Goal: Answer question/provide support: Share knowledge or assist other users

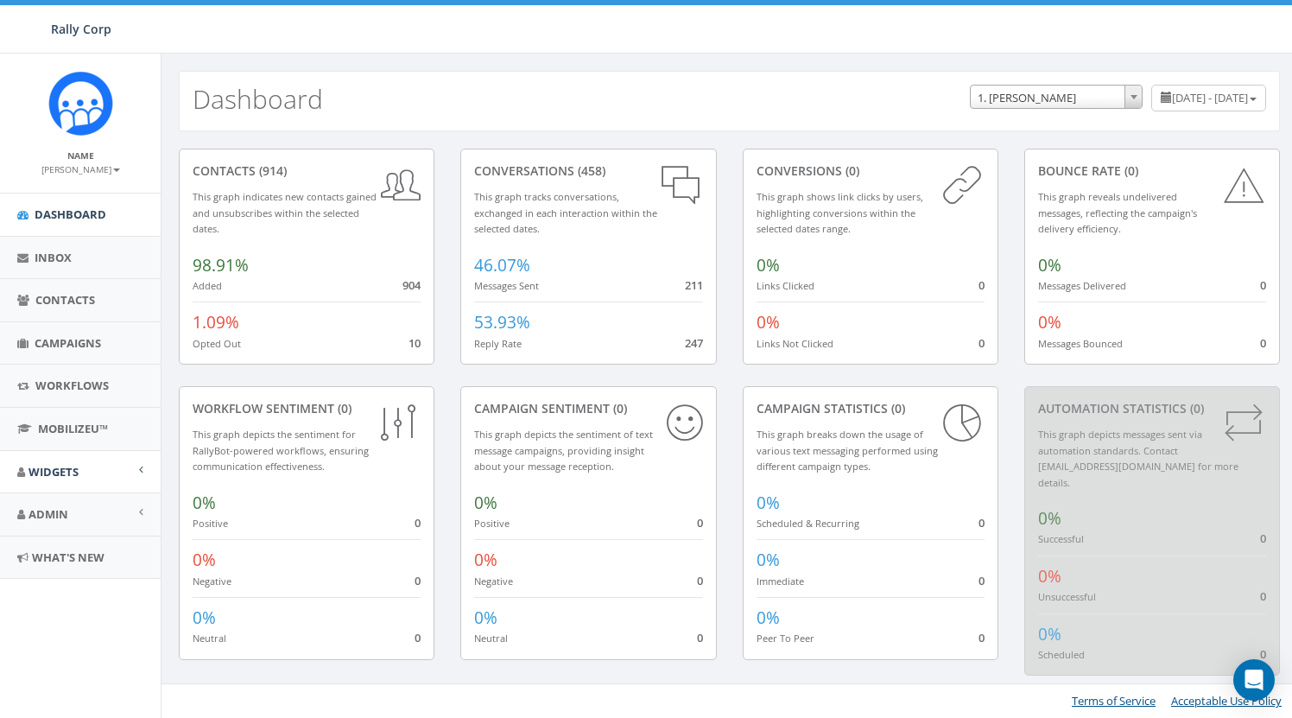
click at [62, 468] on span "Widgets" at bounding box center [54, 472] width 50 height 16
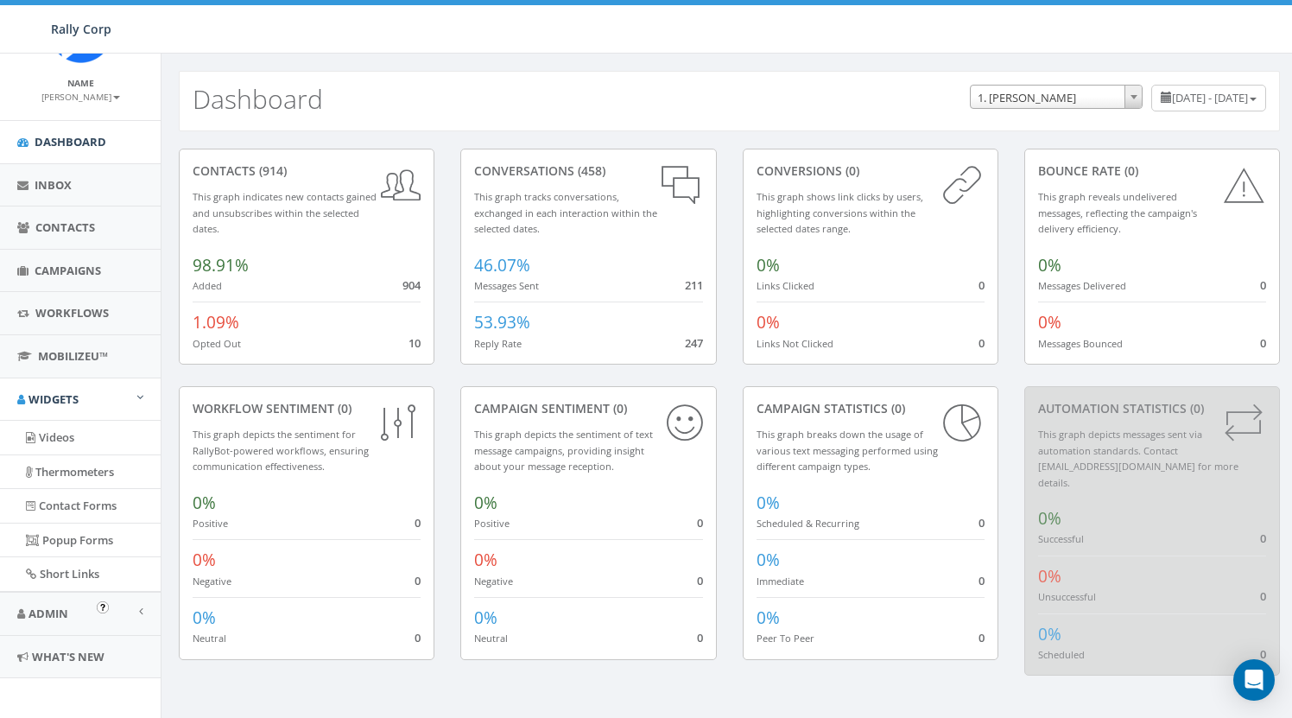
scroll to position [72, 0]
click at [68, 608] on link "Admin" at bounding box center [80, 614] width 161 height 42
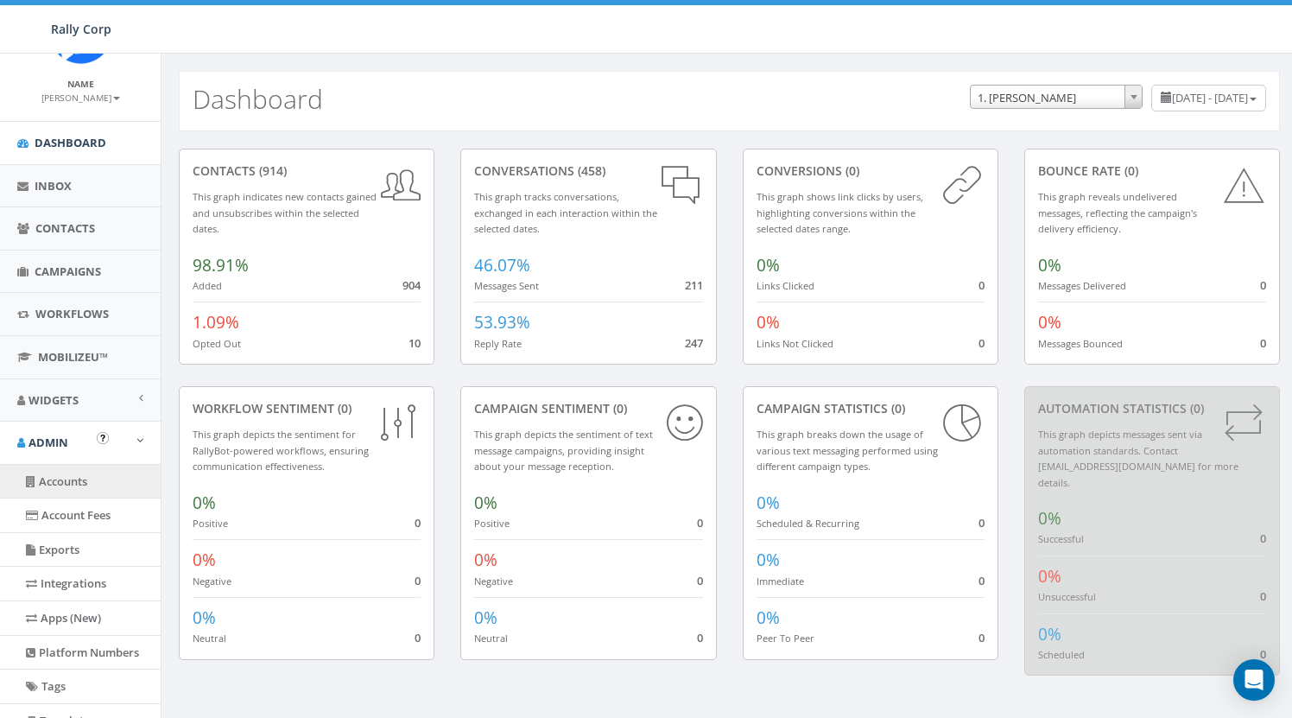
click at [69, 478] on link "Accounts" at bounding box center [80, 482] width 161 height 34
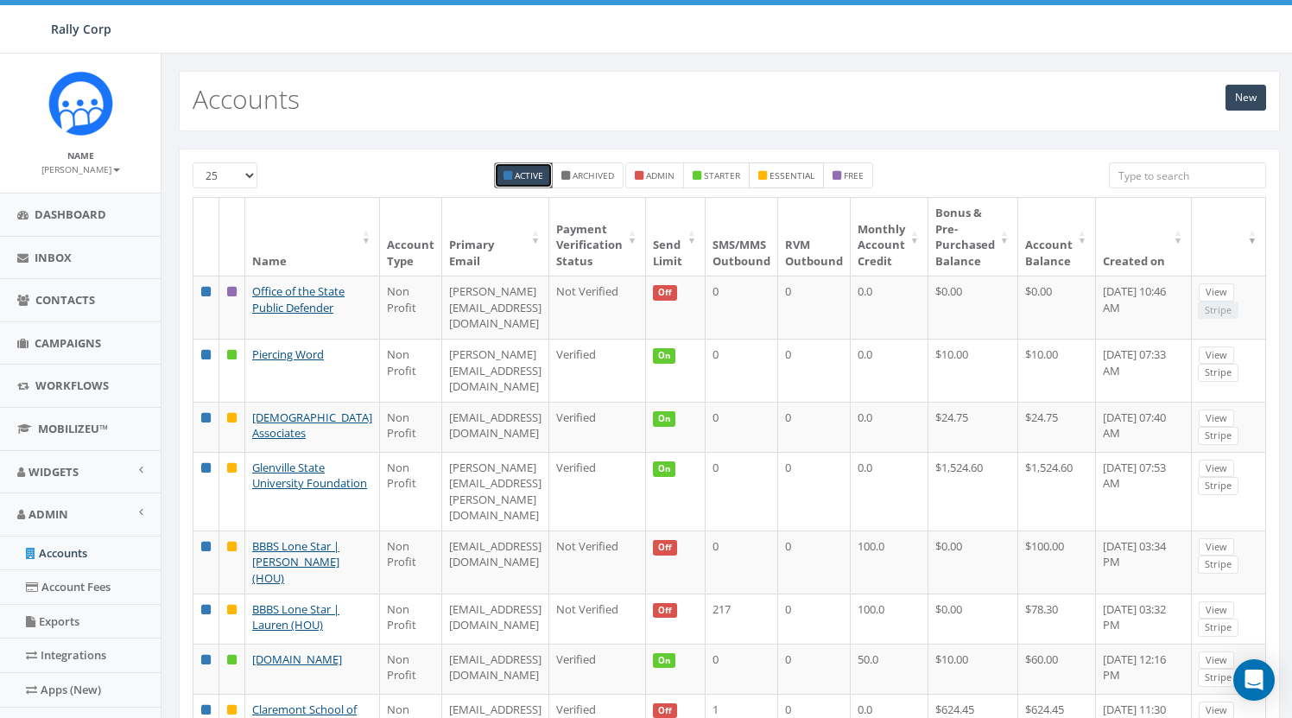
click at [803, 173] on small "essential" at bounding box center [792, 175] width 45 height 12
checkbox input "true"
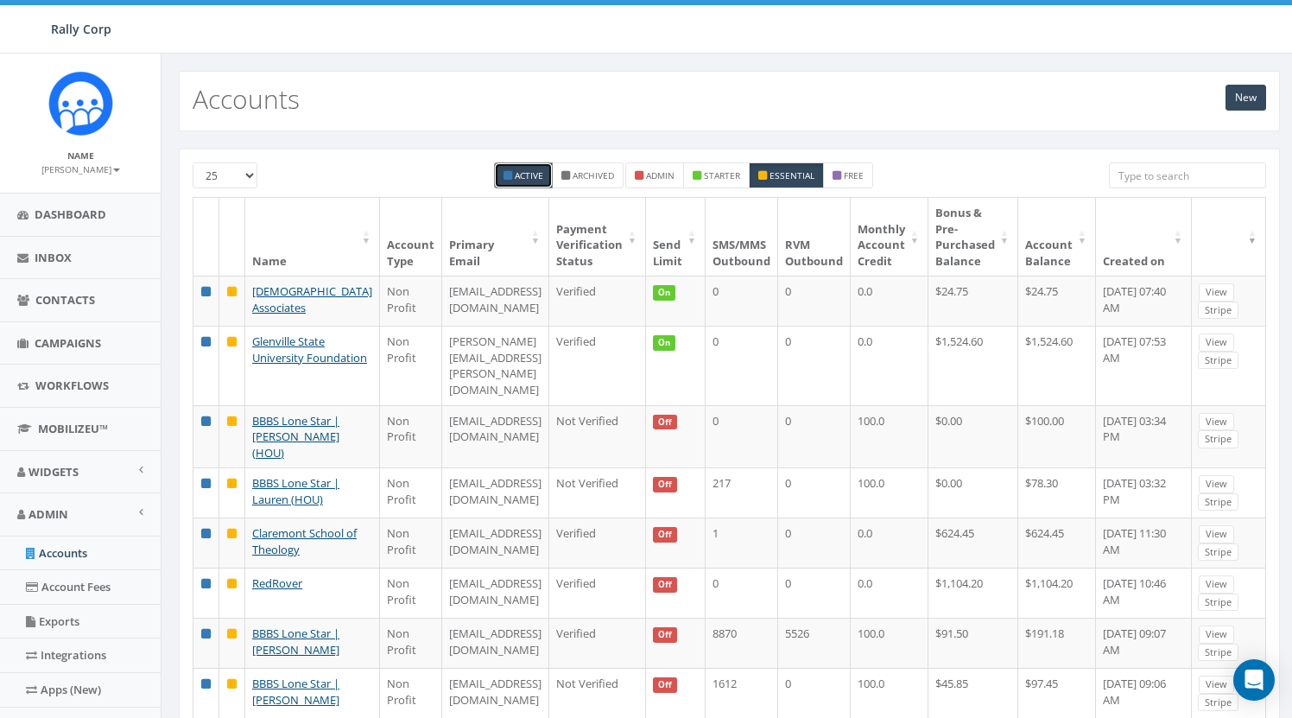
click at [1201, 173] on input "search" at bounding box center [1187, 175] width 157 height 26
paste input "AFSMC"
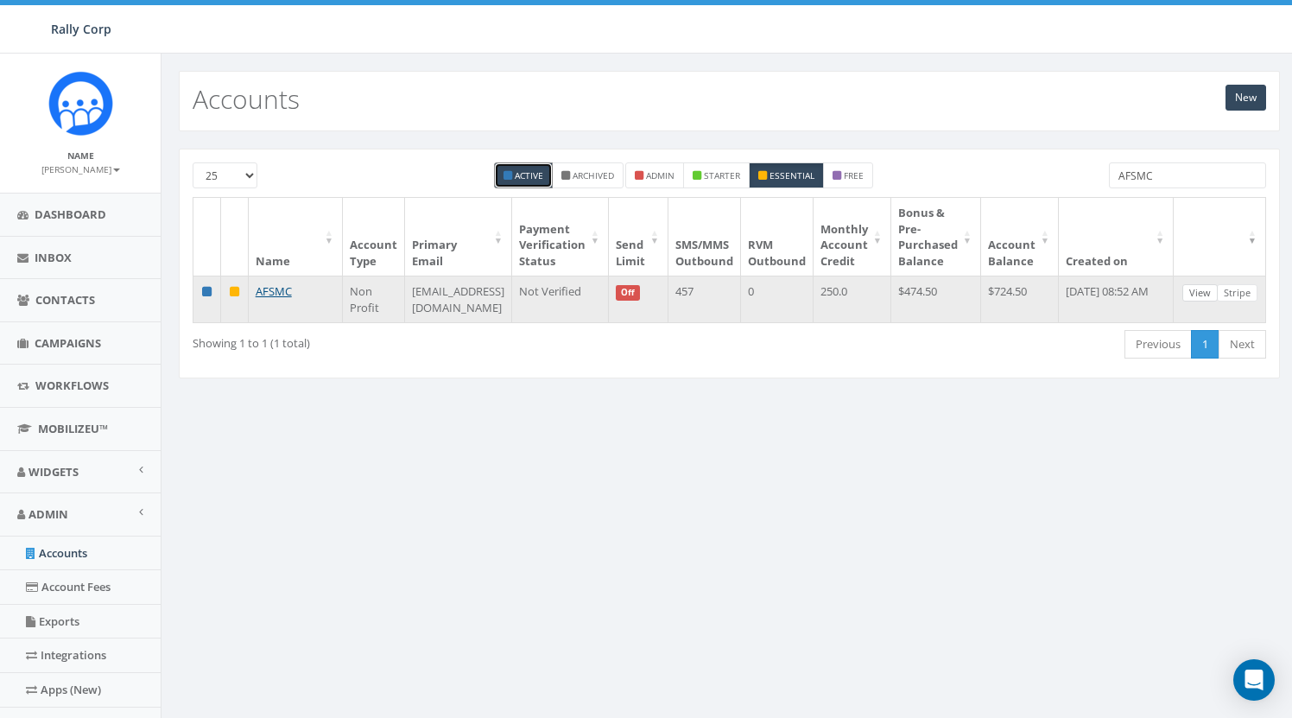
type input "AFSMC"
click at [1214, 288] on link "View" at bounding box center [1199, 293] width 35 height 18
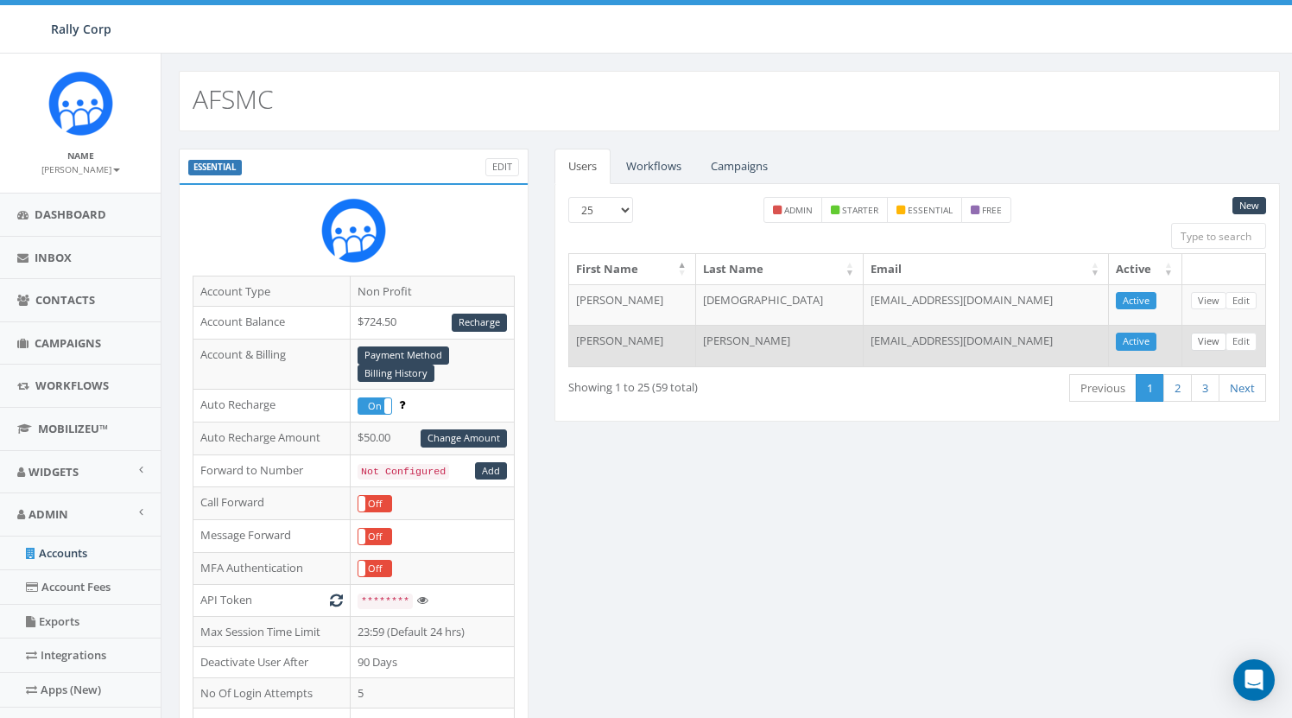
click at [1209, 342] on link "View" at bounding box center [1208, 342] width 35 height 18
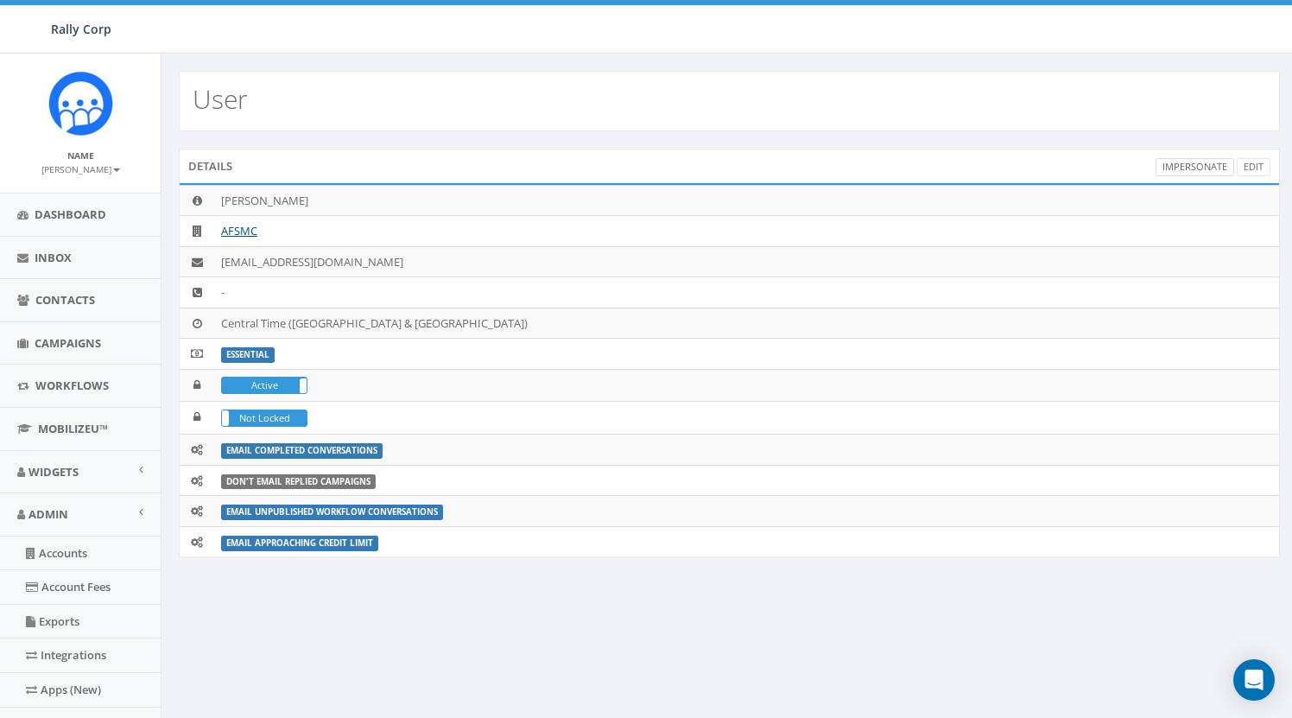
click at [1194, 168] on link "Impersonate" at bounding box center [1195, 167] width 79 height 18
